Goal: Navigation & Orientation: Find specific page/section

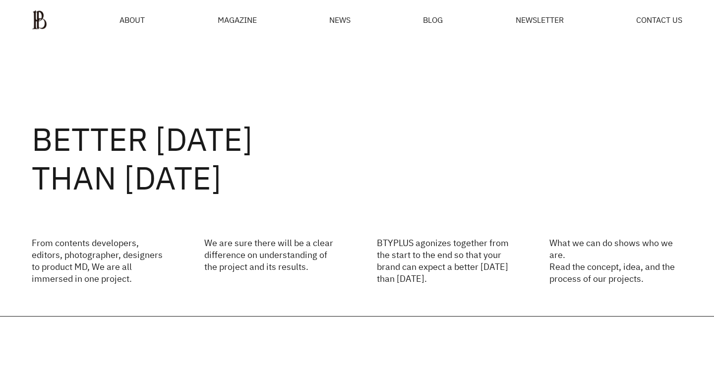
click at [354, 17] on ul "ABOUT MAGAZINE SEE ALL OFF THE REC INSIDE BTYPLUS CURATION NEWS BLOG NEWSLETTER…" at bounding box center [357, 20] width 650 height 20
click at [346, 17] on span "NEWS" at bounding box center [339, 20] width 21 height 8
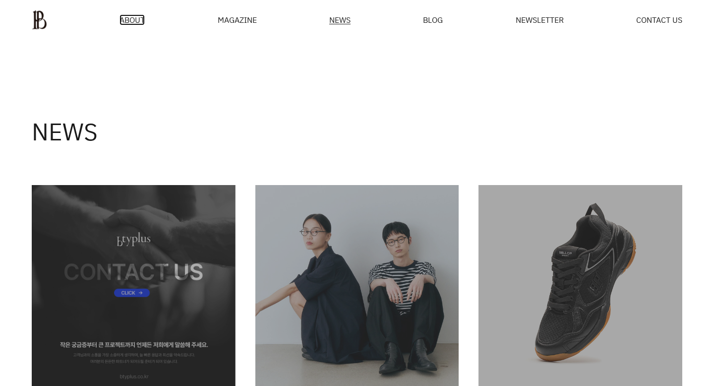
click at [135, 20] on span "ABOUT" at bounding box center [131, 20] width 25 height 8
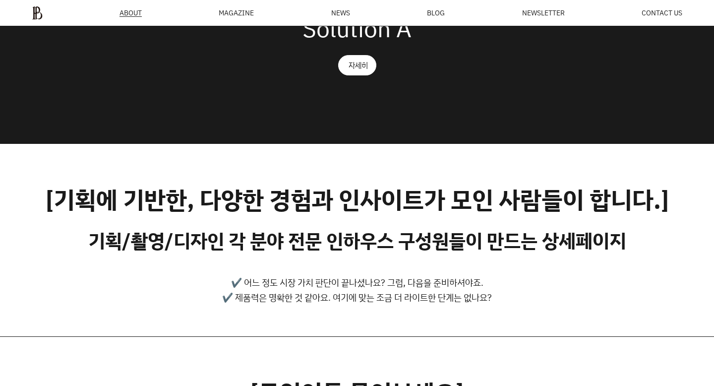
scroll to position [163, 0]
